Goal: Entertainment & Leisure: Consume media (video, audio)

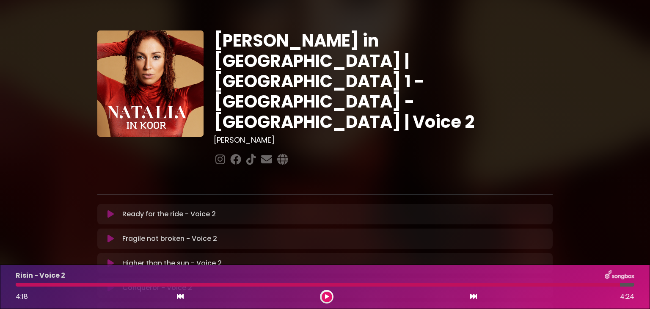
scroll to position [134, 0]
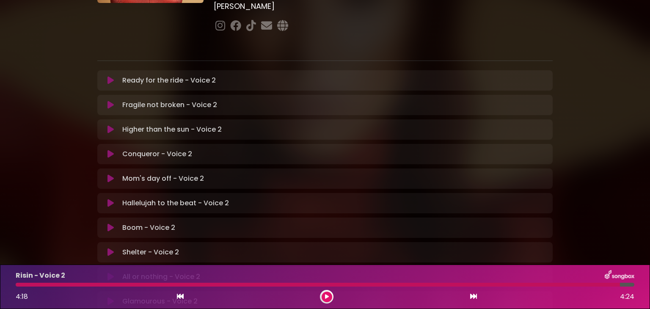
click at [19, 287] on div "Risin - Voice 2 4:18 4:24" at bounding box center [325, 286] width 629 height 33
click at [18, 285] on div at bounding box center [318, 285] width 604 height 4
click at [328, 296] on button at bounding box center [326, 296] width 11 height 11
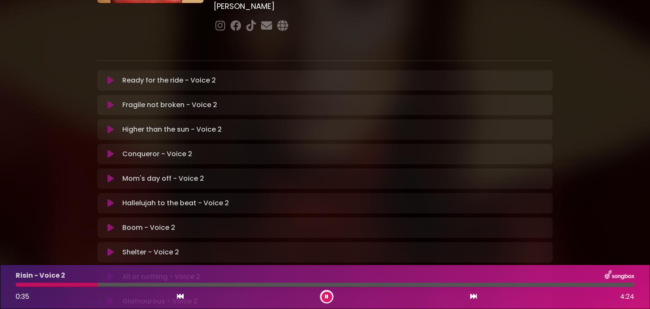
click at [17, 283] on div at bounding box center [57, 285] width 82 height 4
click at [18, 285] on div at bounding box center [81, 285] width 131 height 4
drag, startPoint x: 18, startPoint y: 285, endPoint x: 54, endPoint y: 292, distance: 36.6
click at [54, 292] on div "Risin - Voice 2 1:59 4:24" at bounding box center [325, 286] width 629 height 33
click at [324, 292] on button at bounding box center [326, 296] width 11 height 11
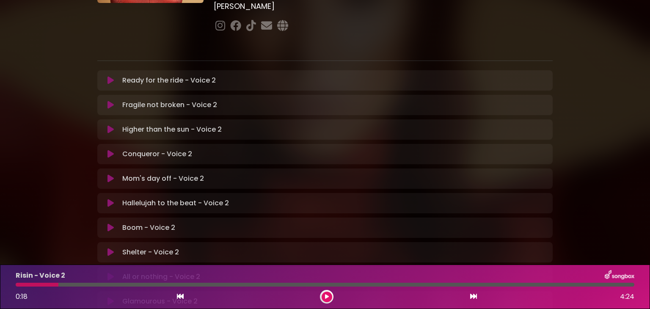
click at [19, 283] on div at bounding box center [37, 285] width 43 height 4
click at [326, 294] on icon at bounding box center [327, 296] width 4 height 5
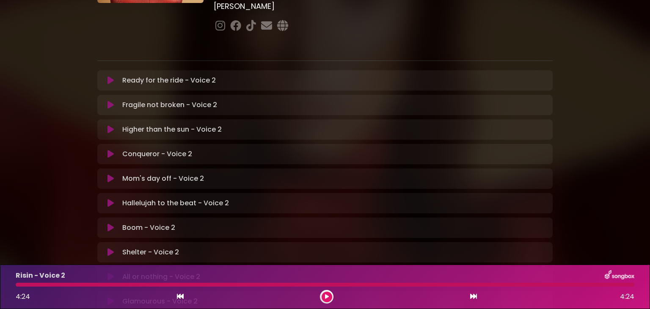
click at [328, 293] on button at bounding box center [326, 296] width 11 height 11
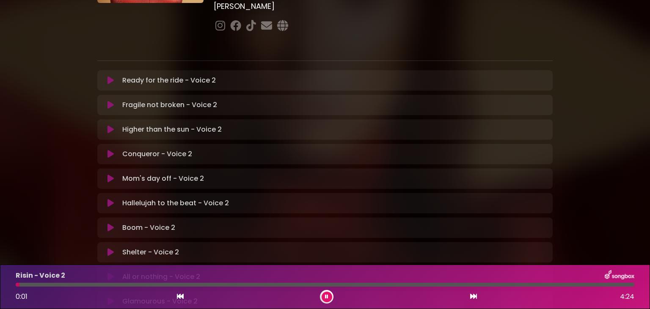
click at [328, 293] on button at bounding box center [326, 296] width 11 height 11
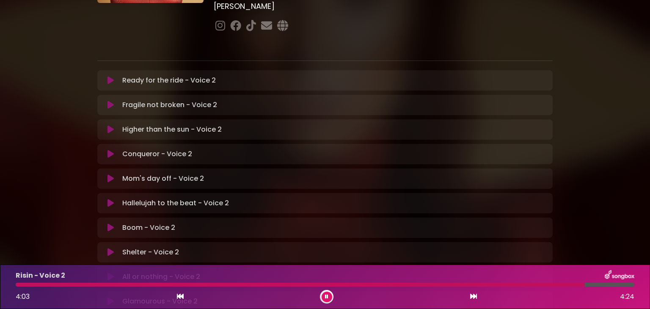
click at [328, 293] on button at bounding box center [326, 296] width 11 height 11
click at [501, 283] on div at bounding box center [300, 285] width 569 height 4
click at [327, 294] on icon at bounding box center [327, 296] width 4 height 5
click at [520, 284] on div at bounding box center [325, 285] width 618 height 4
click at [326, 296] on icon at bounding box center [326, 296] width 3 height 5
